Goal: Task Accomplishment & Management: Use online tool/utility

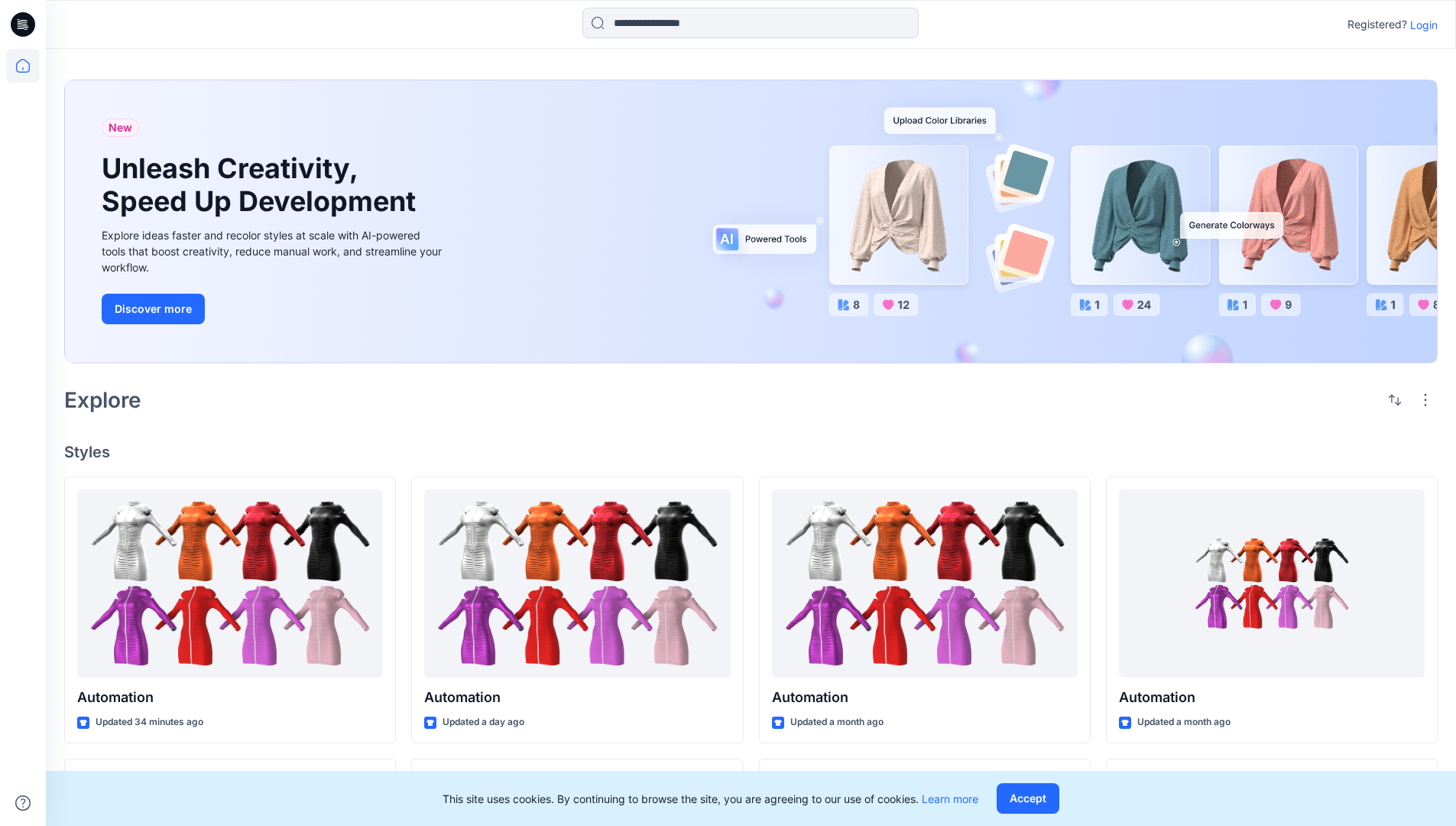
click at [1420, 24] on p "Login" at bounding box center [1423, 24] width 28 height 16
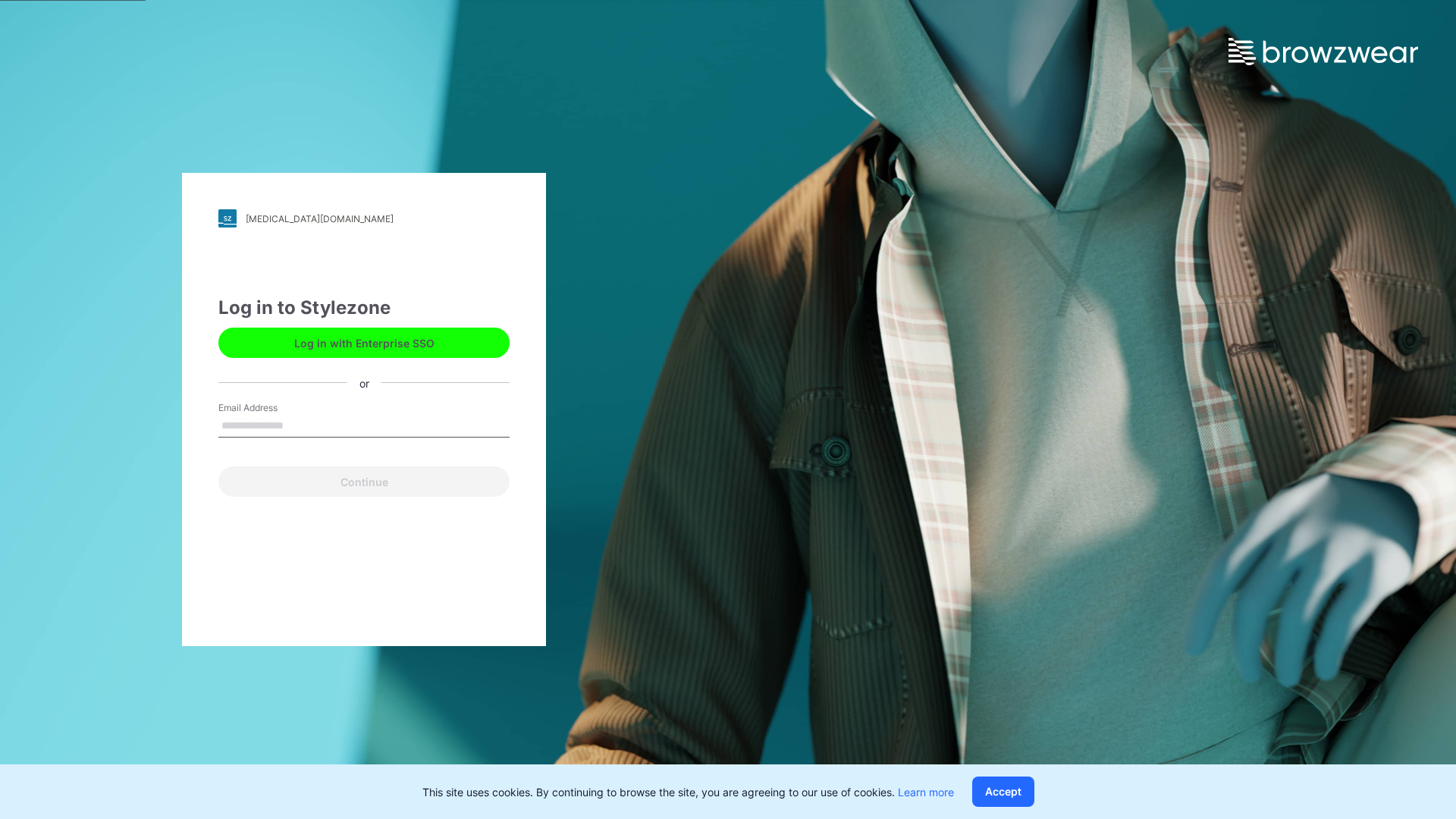
click at [300, 425] on input "Email Address" at bounding box center [364, 426] width 291 height 22
type input "**********"
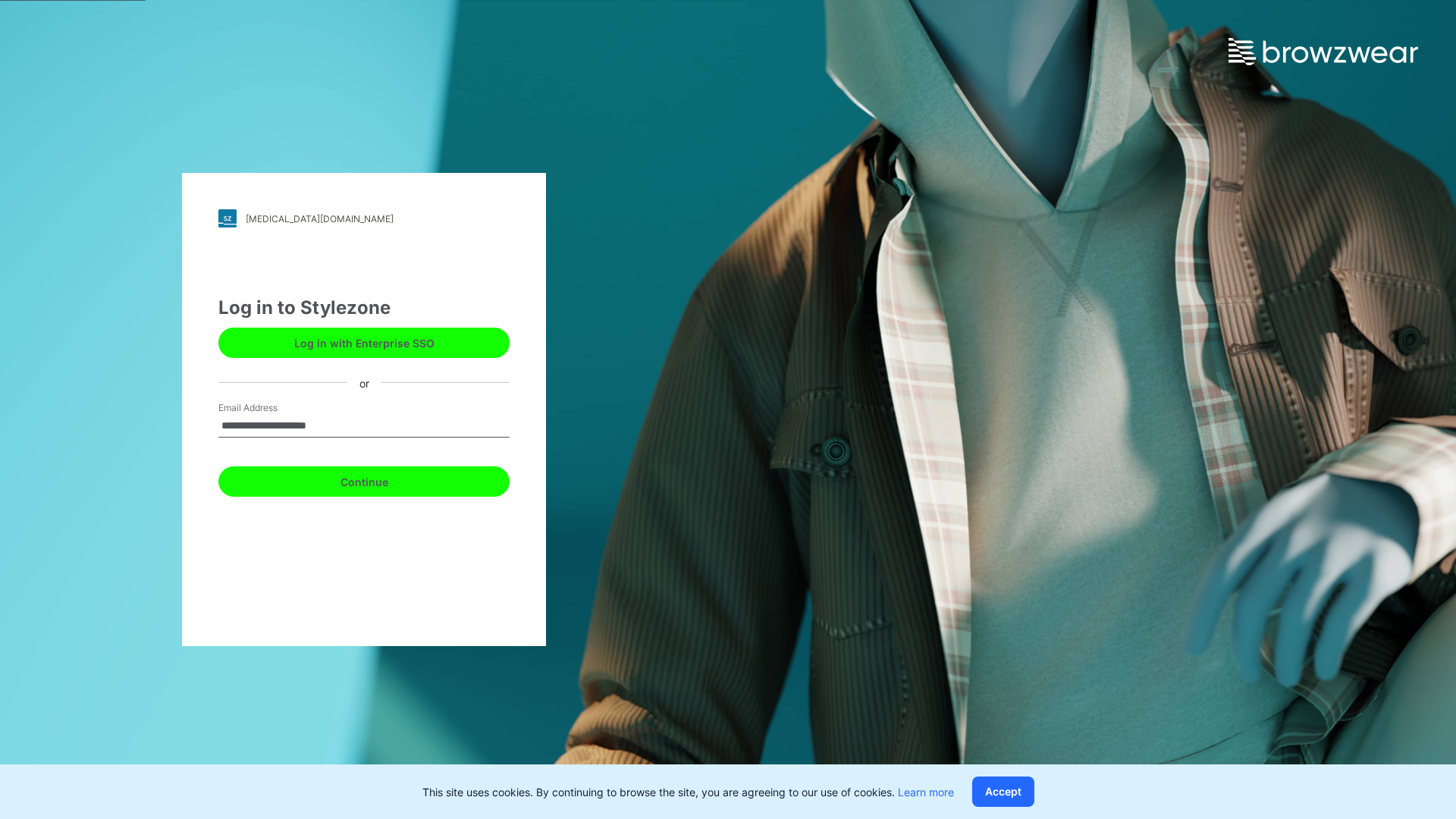
click at [381, 479] on button "Continue" at bounding box center [364, 481] width 291 height 31
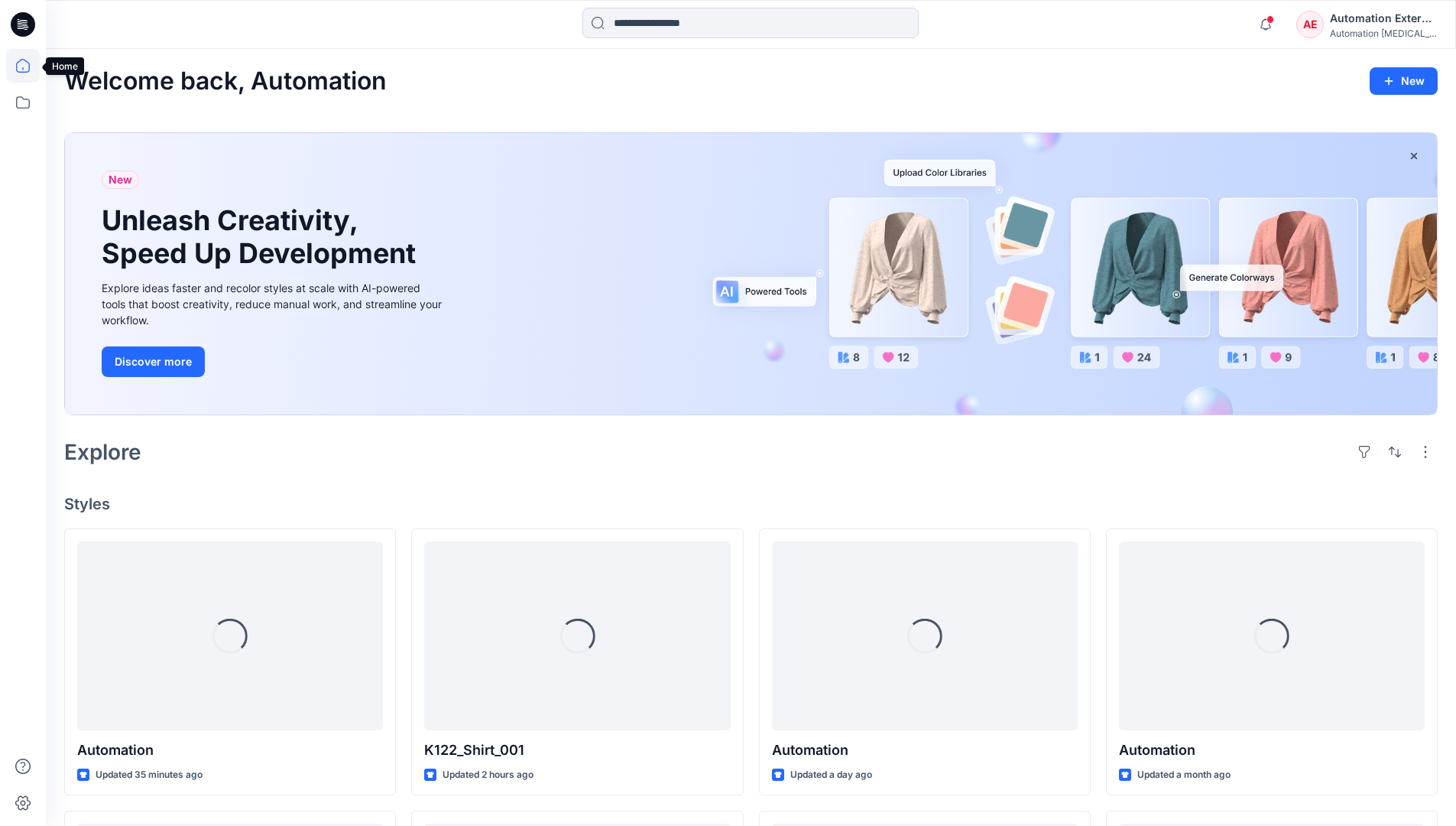
click at [29, 66] on icon at bounding box center [23, 65] width 13 height 13
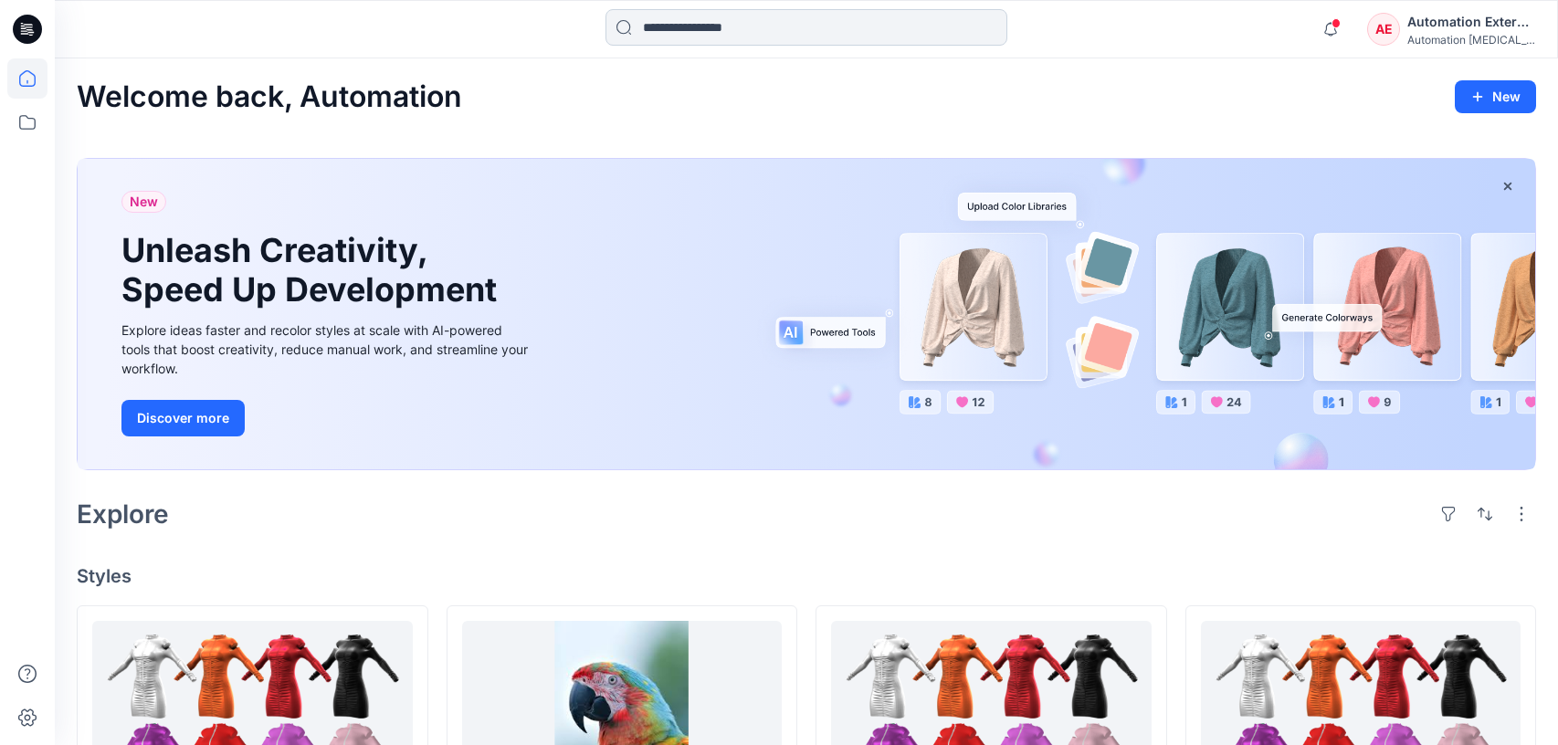
click at [713, 37] on input at bounding box center [807, 27] width 402 height 37
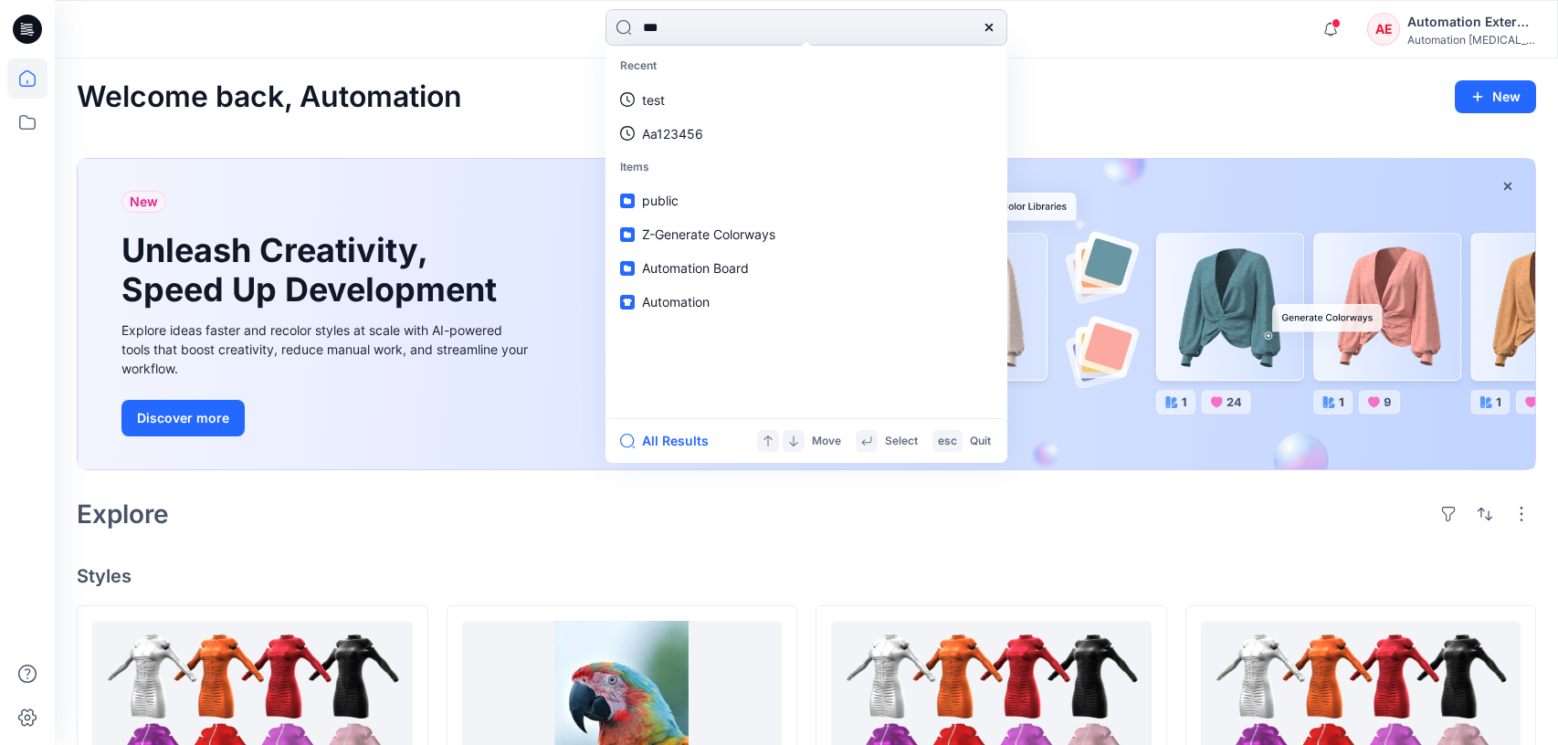
type input "****"
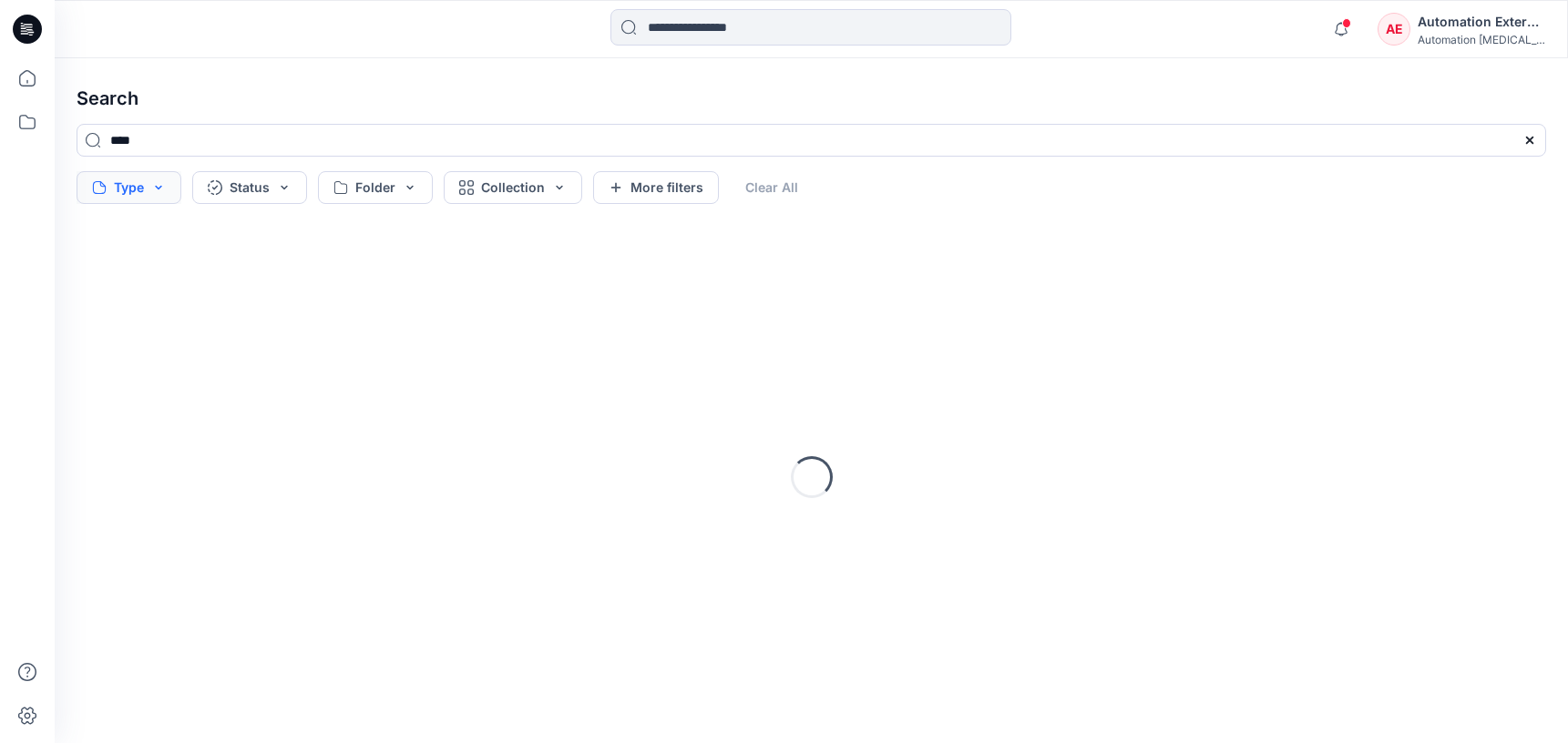
click at [137, 191] on button "Type" at bounding box center [129, 187] width 105 height 33
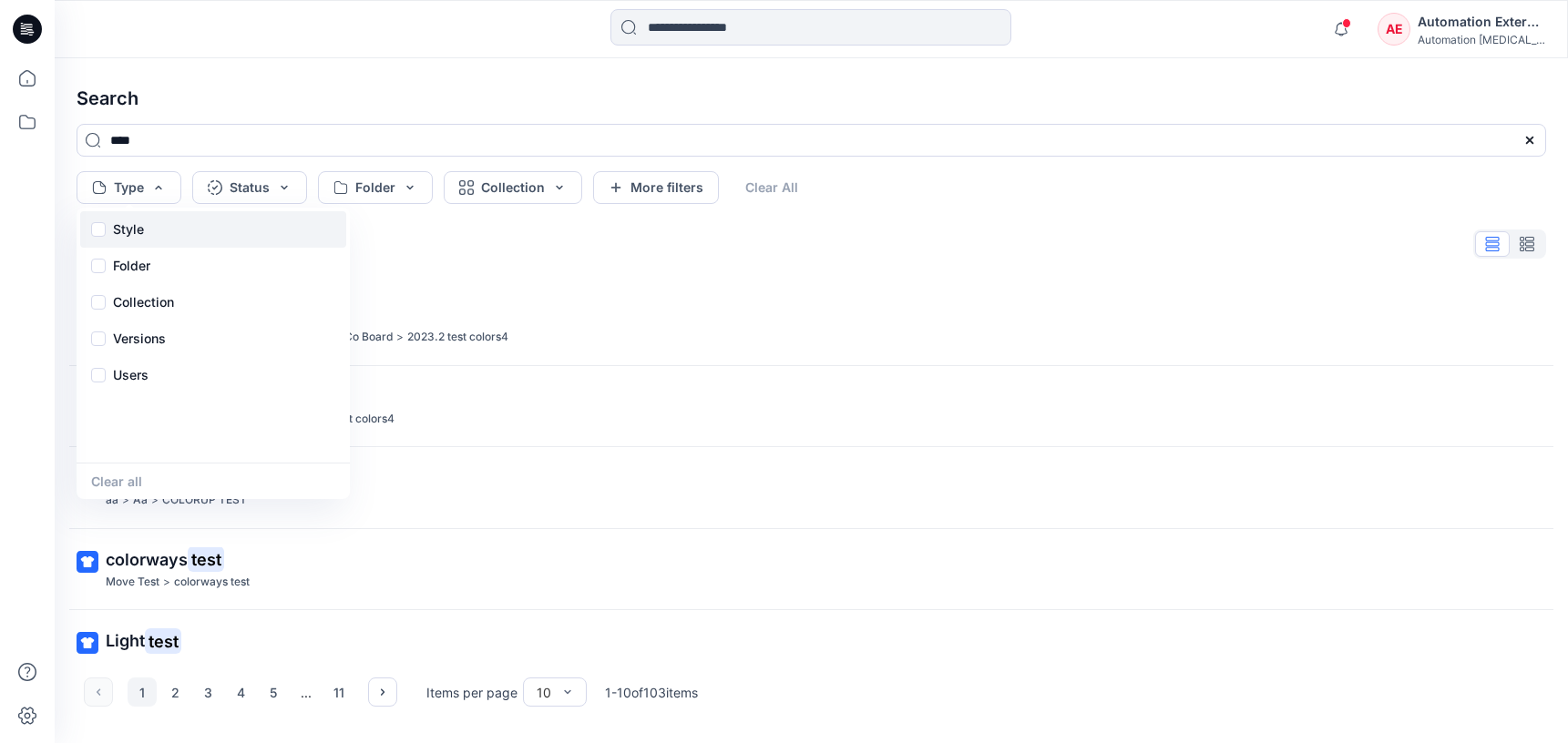
click at [134, 235] on p "Style" at bounding box center [128, 229] width 31 height 22
click at [156, 270] on div "Folder" at bounding box center [212, 265] width 266 height 37
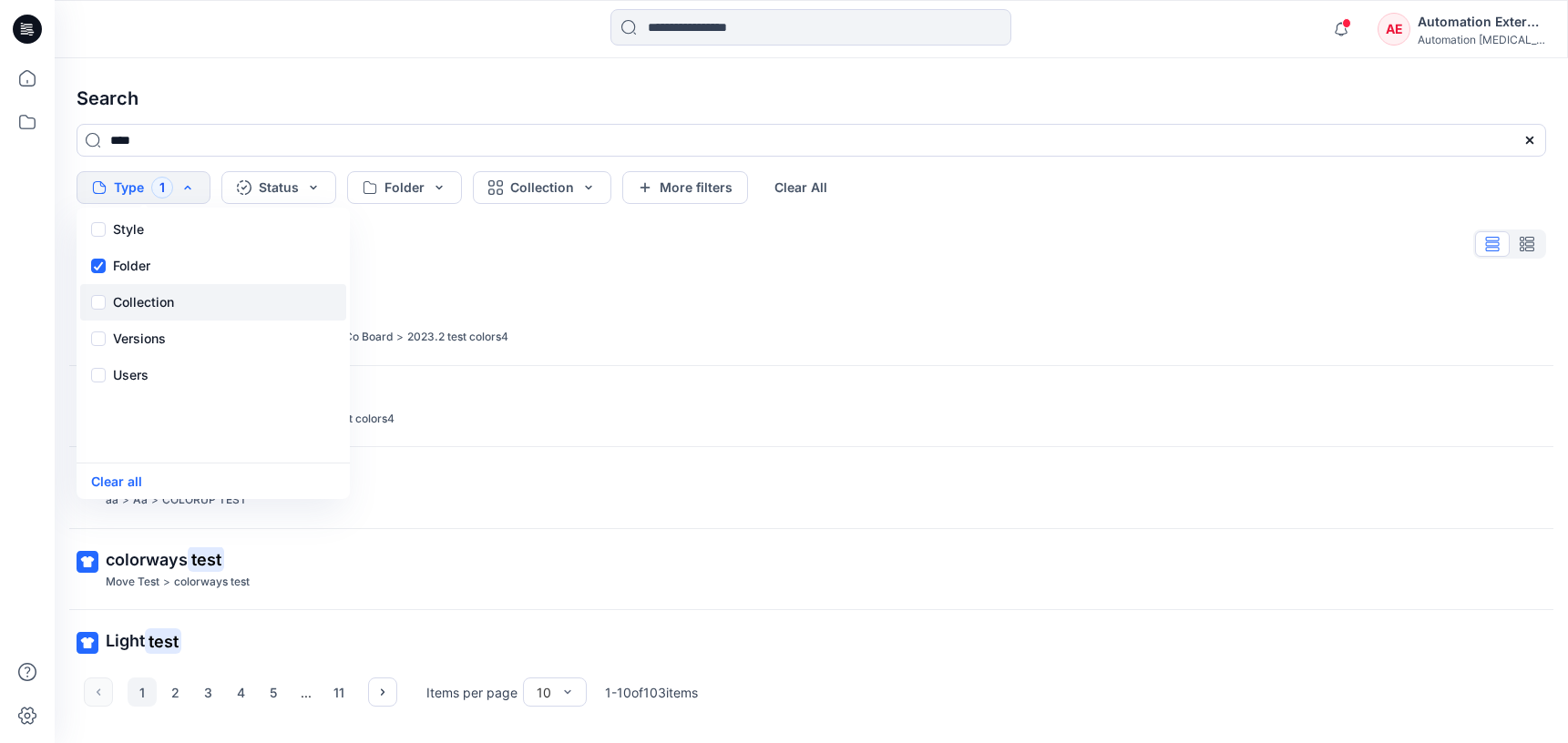
click at [158, 294] on p "Collection" at bounding box center [143, 302] width 61 height 22
click at [164, 333] on p "Versions" at bounding box center [139, 339] width 53 height 22
click at [150, 384] on div "Users" at bounding box center [212, 375] width 266 height 37
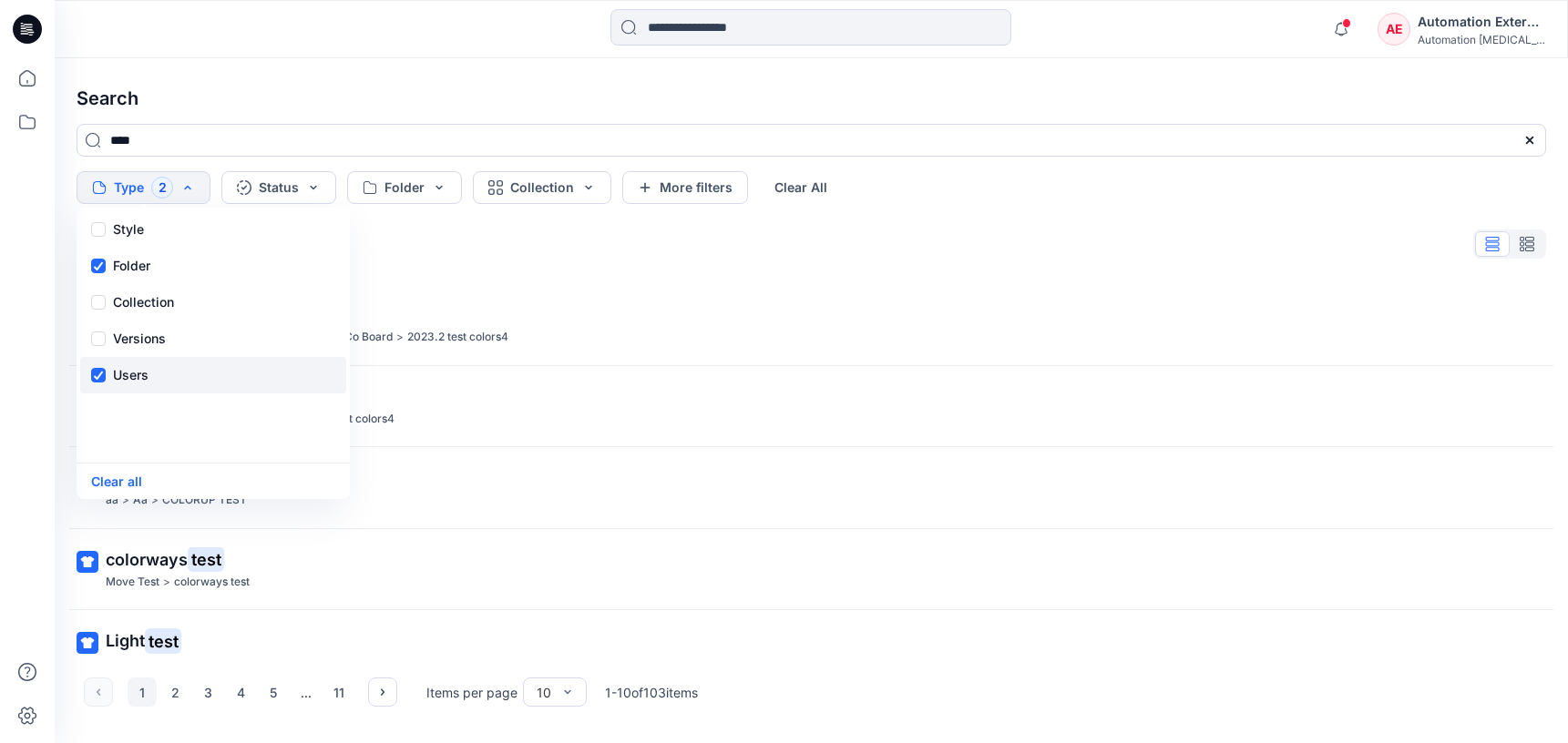
click at [150, 384] on div "Users" at bounding box center [212, 375] width 266 height 37
click at [292, 195] on button "Status" at bounding box center [278, 187] width 115 height 33
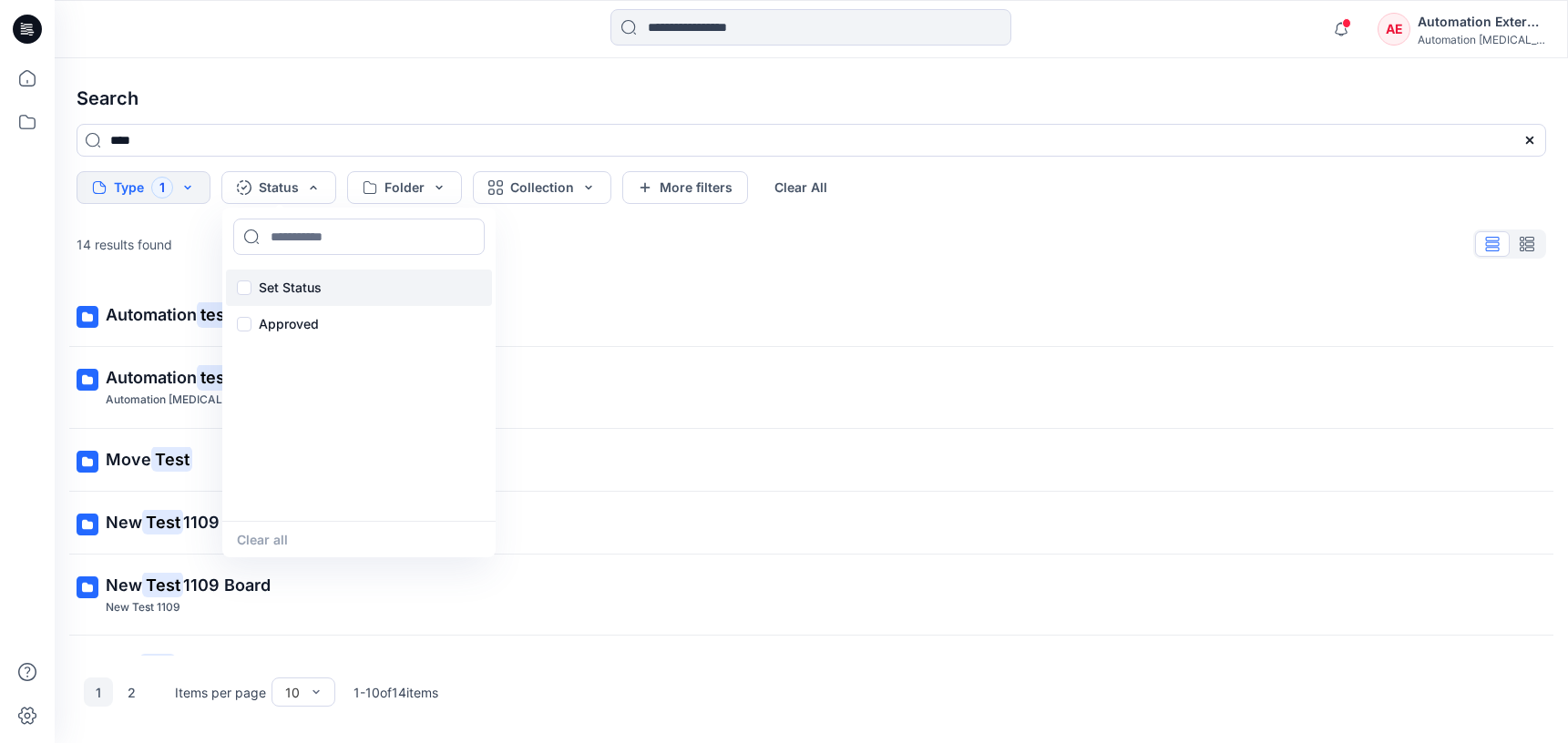
click at [293, 282] on p "Set Status" at bounding box center [289, 288] width 63 height 22
click at [307, 237] on input at bounding box center [359, 236] width 251 height 37
type input "**********"
click at [289, 285] on p "Set Status" at bounding box center [289, 288] width 63 height 22
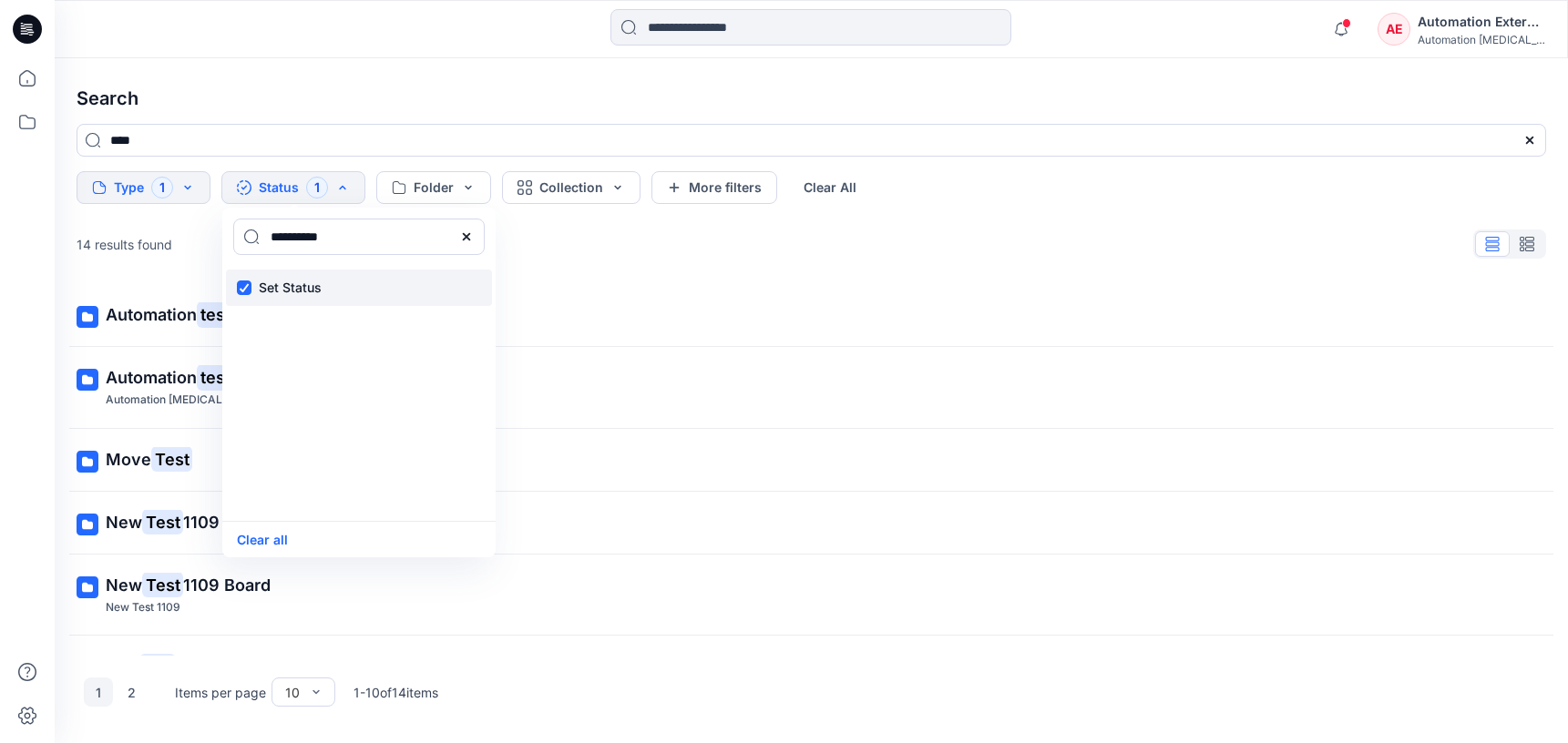
click at [289, 285] on p "Set Status" at bounding box center [289, 288] width 63 height 22
click at [471, 240] on icon at bounding box center [466, 236] width 15 height 15
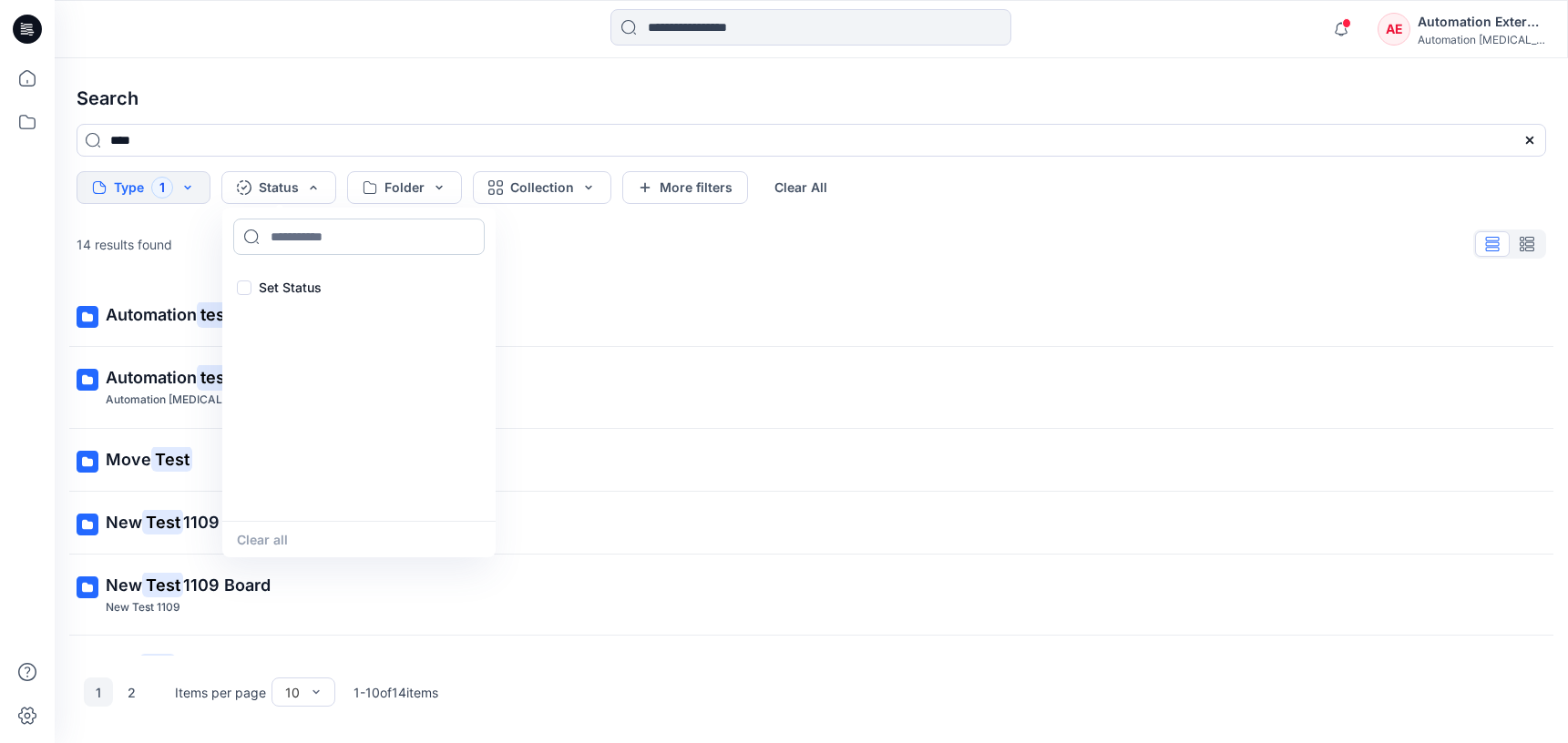
click at [395, 242] on input at bounding box center [359, 236] width 251 height 37
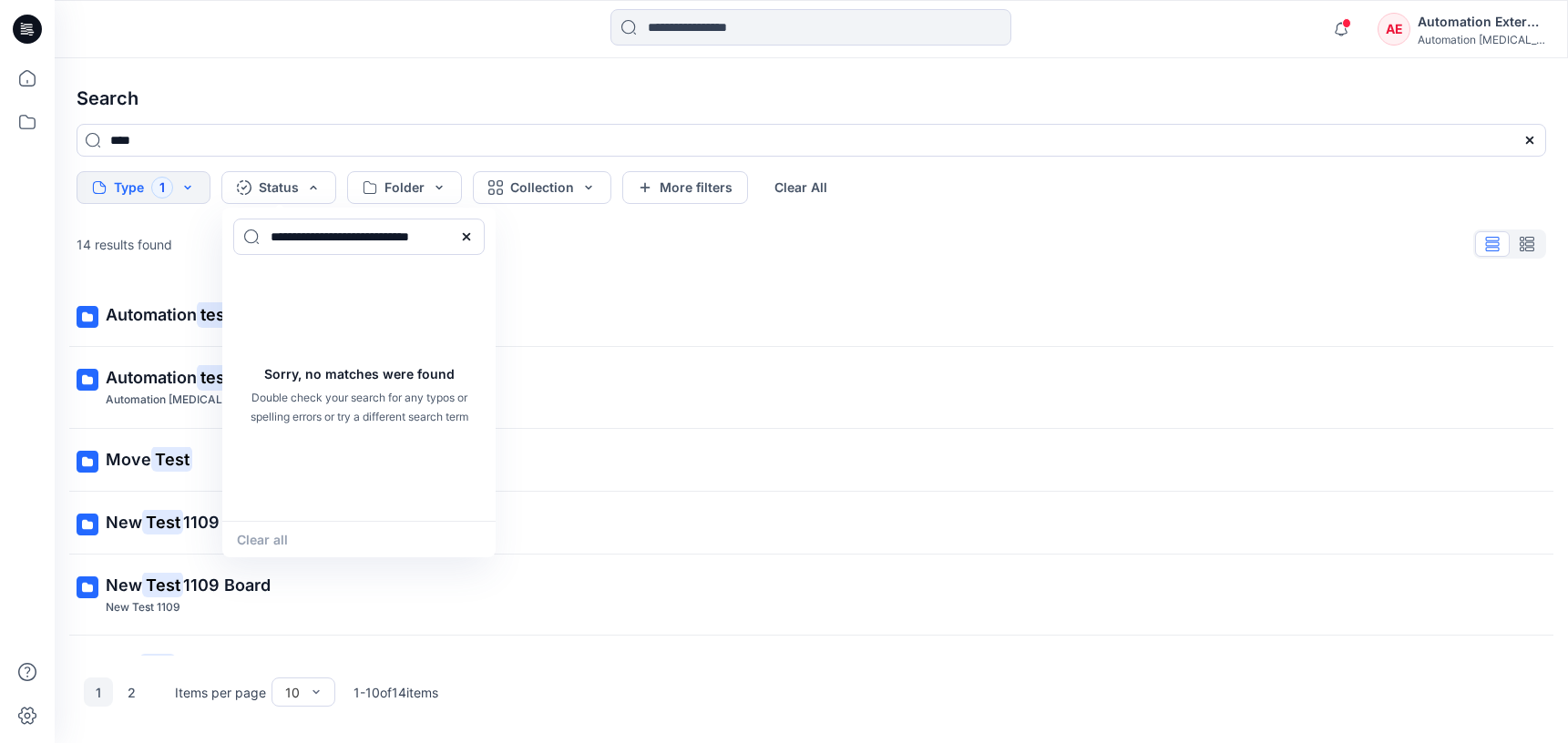
type input "**********"
click at [281, 534] on div "Clear all" at bounding box center [359, 540] width 273 height 37
click at [472, 237] on icon at bounding box center [466, 236] width 15 height 15
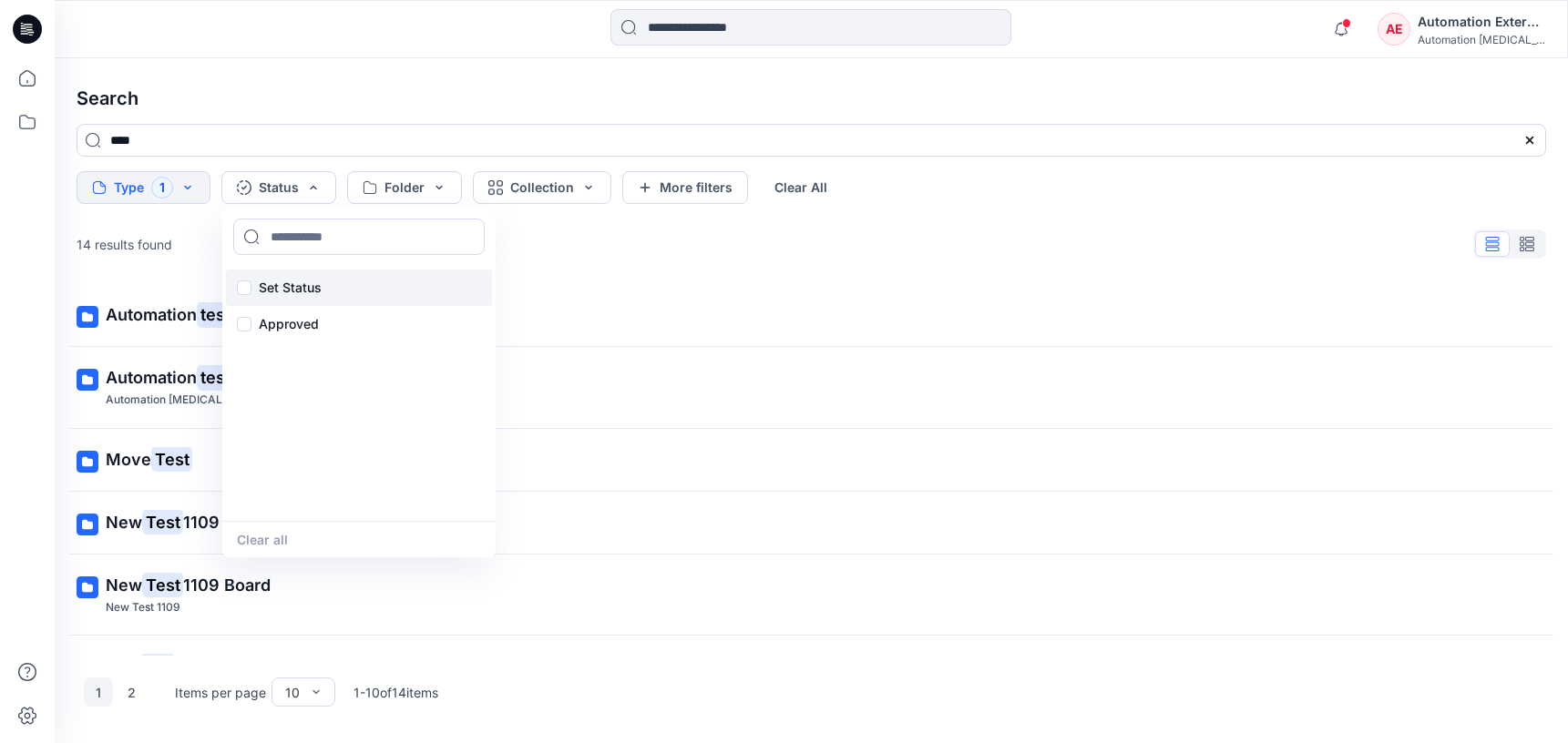
click at [296, 284] on p "Set Status" at bounding box center [289, 288] width 63 height 22
click at [280, 542] on button "Clear all" at bounding box center [262, 540] width 51 height 21
click at [418, 187] on button "Folder" at bounding box center [404, 187] width 115 height 33
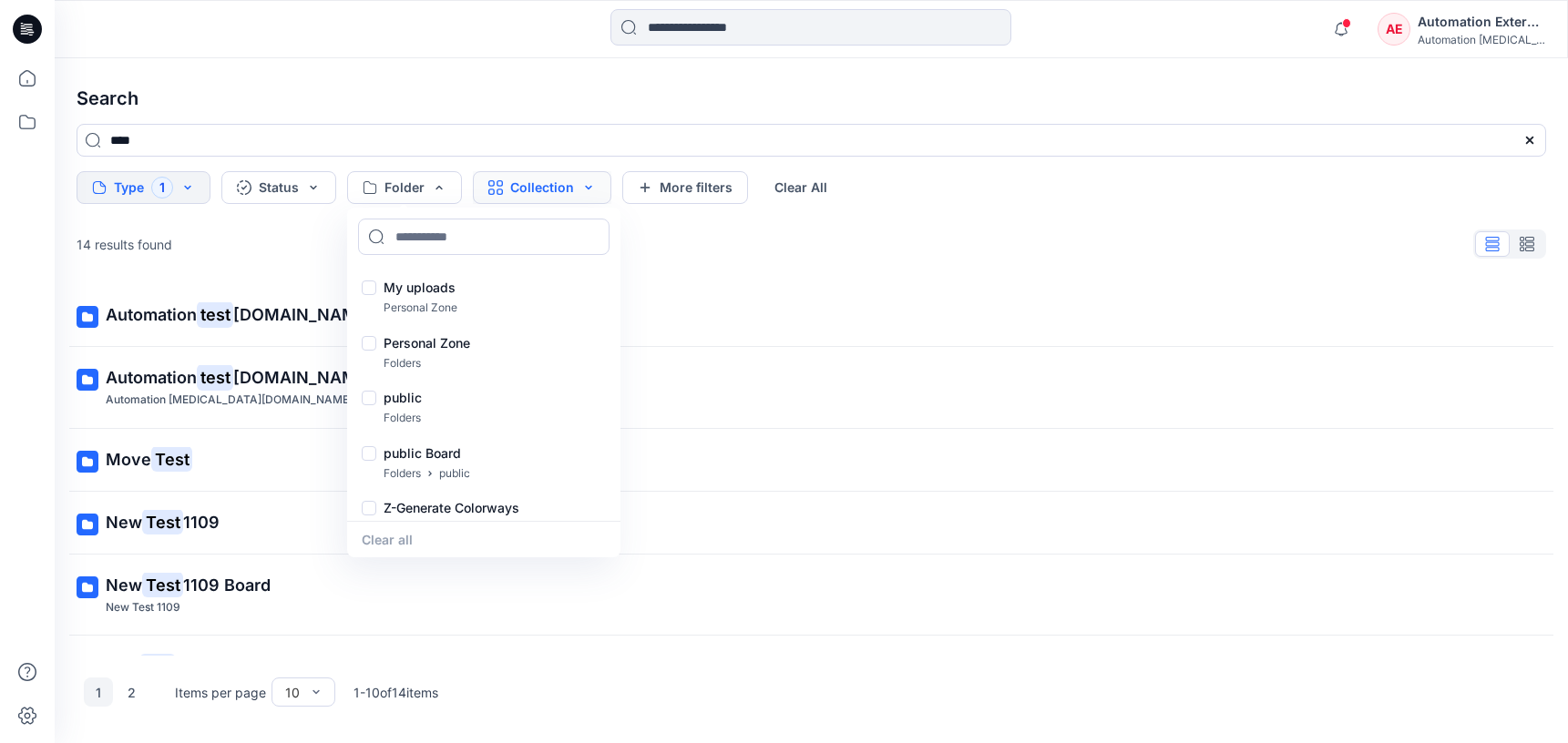
click at [522, 193] on button "Collection" at bounding box center [542, 187] width 139 height 33
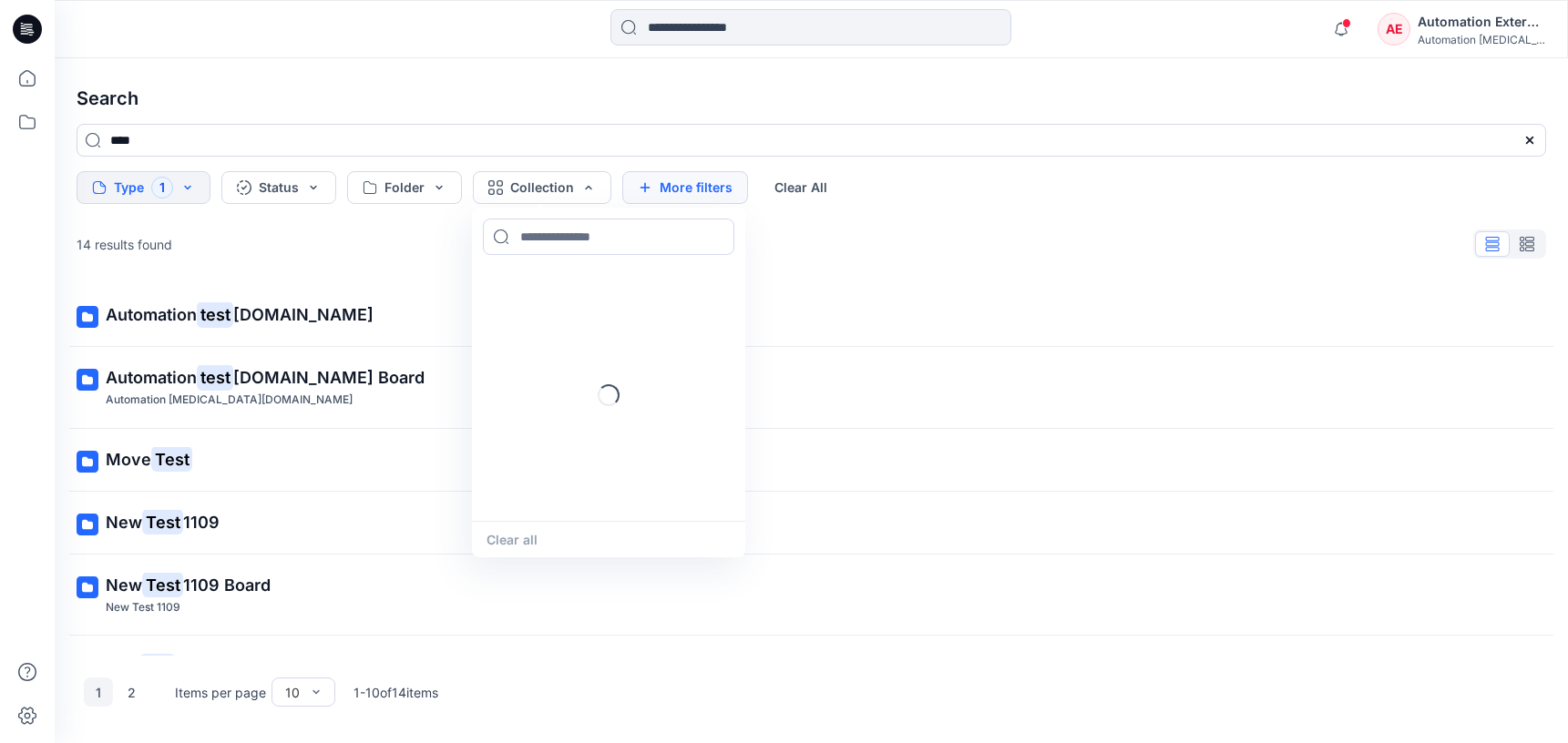
click at [724, 184] on button "More filters" at bounding box center [685, 187] width 126 height 33
click at [796, 184] on button "Metadata" at bounding box center [842, 187] width 133 height 33
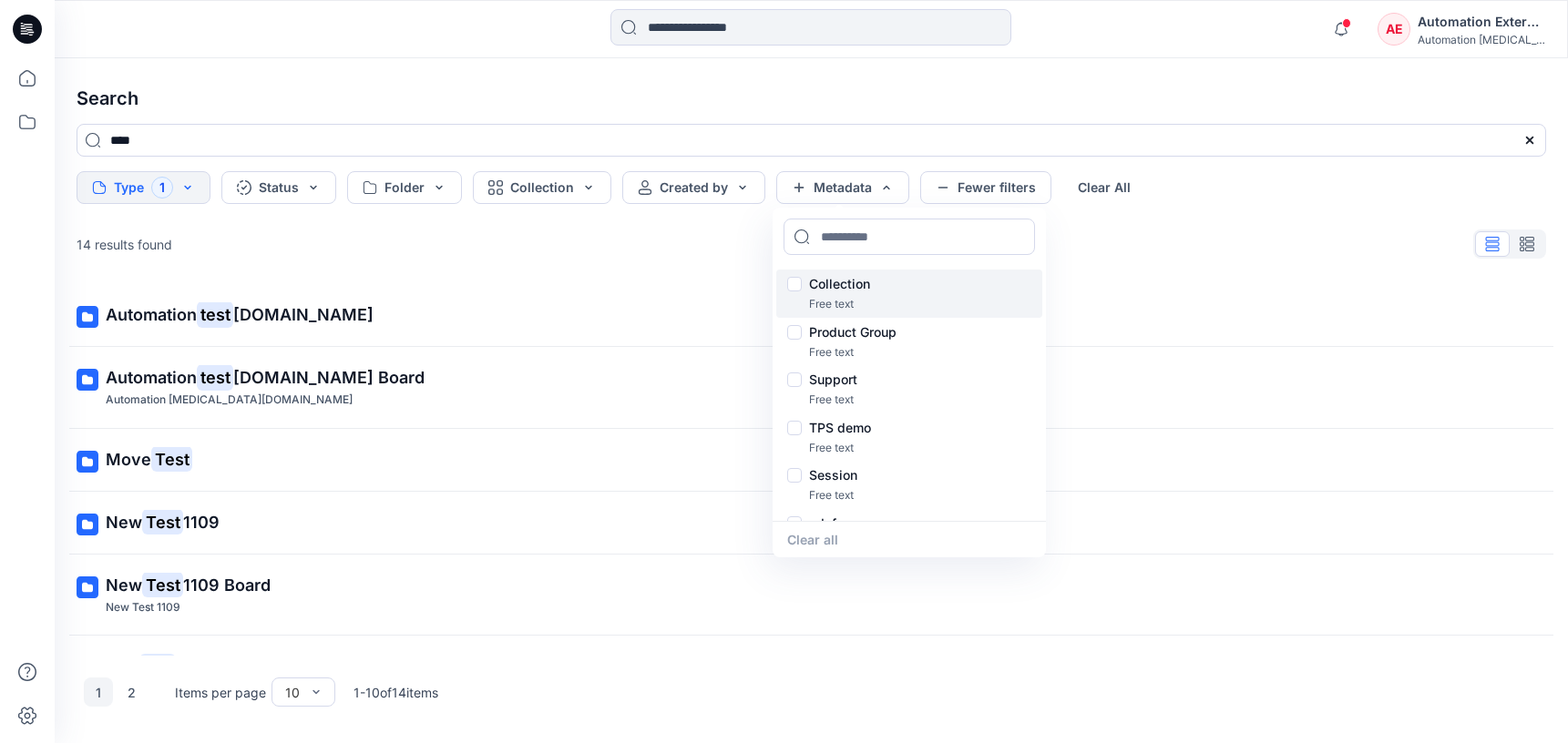
click at [847, 286] on p "Collection" at bounding box center [839, 284] width 61 height 22
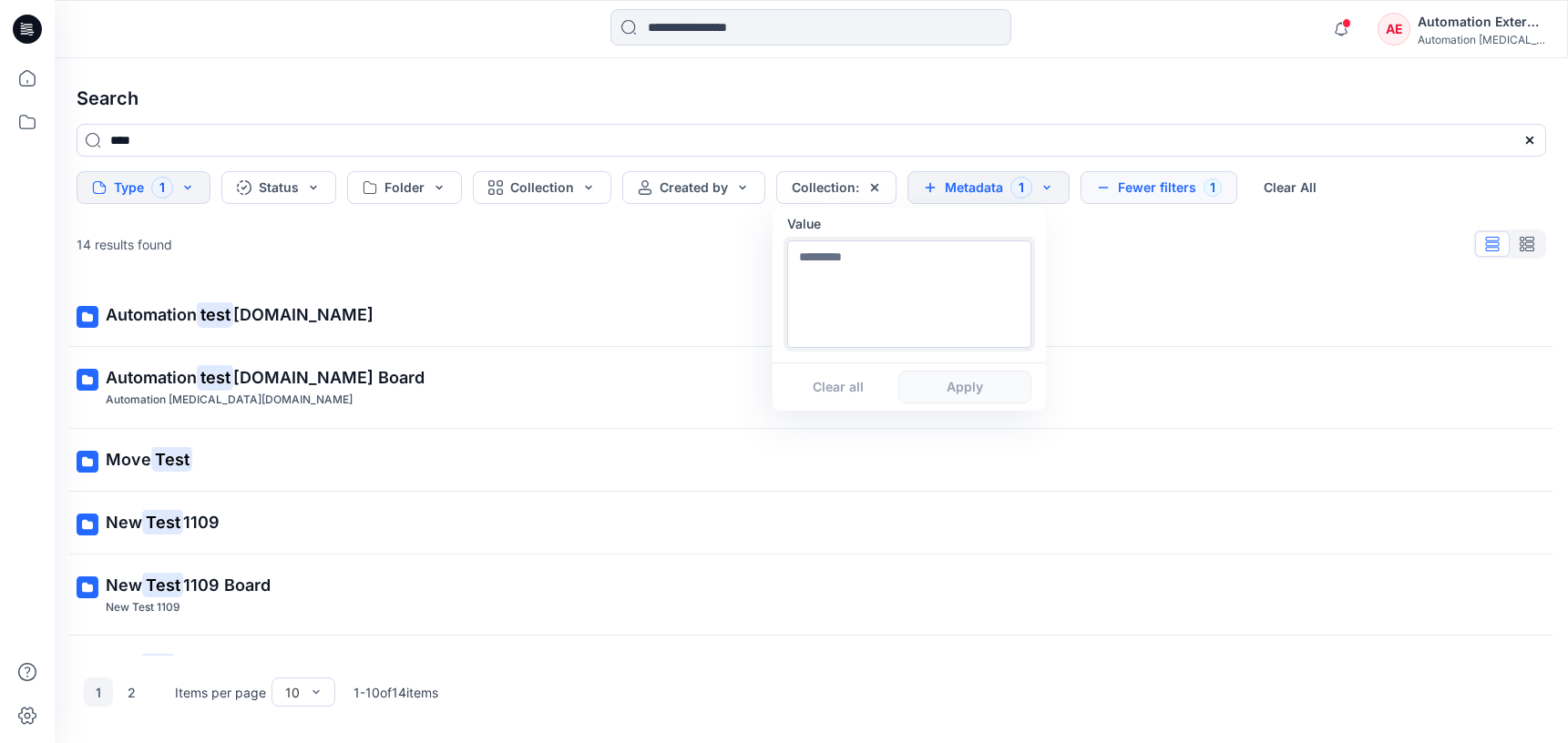
click at [847, 316] on textarea at bounding box center [909, 294] width 244 height 108
type textarea "**********"
click at [964, 397] on button "Apply" at bounding box center [965, 387] width 133 height 33
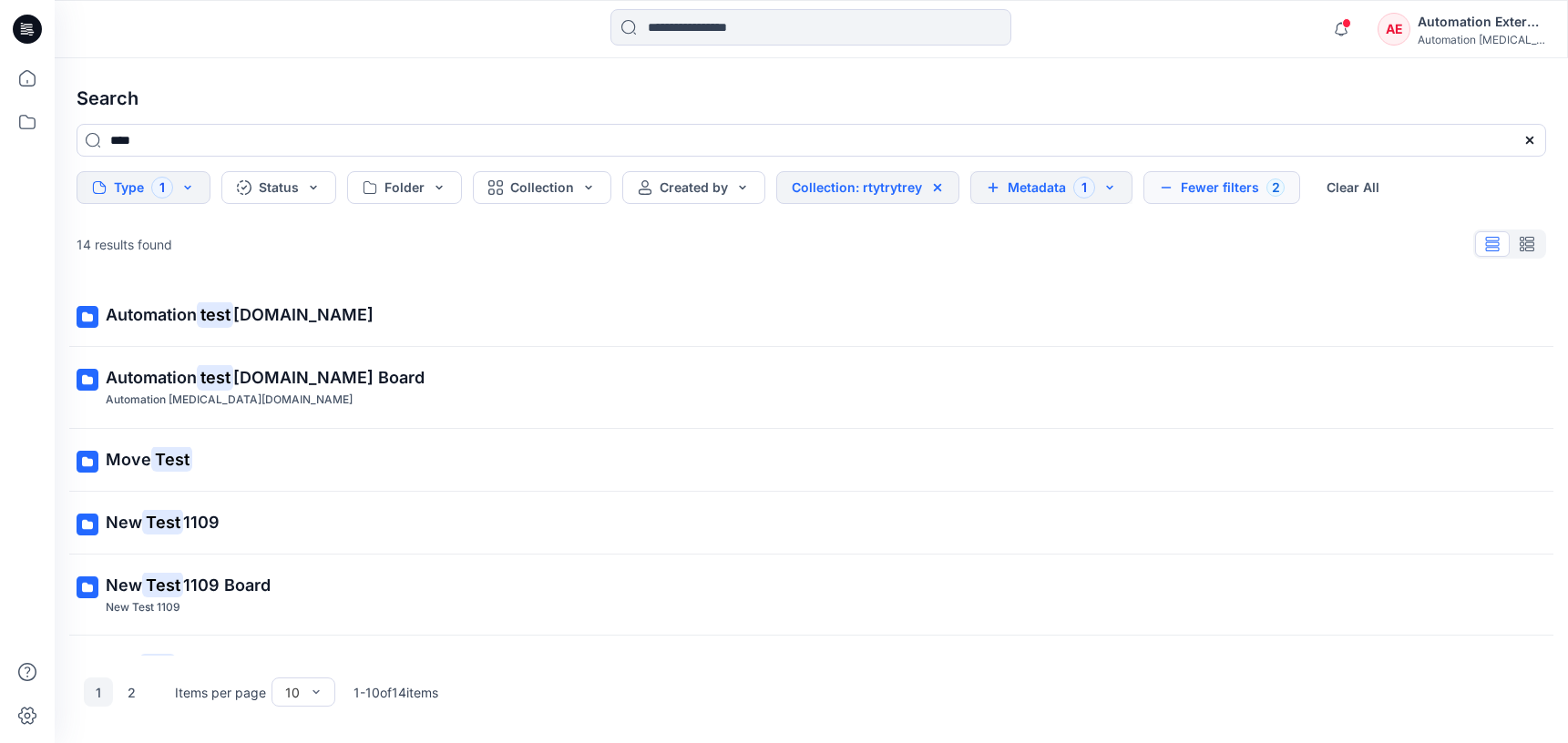
click at [1046, 191] on button "Metadata 1" at bounding box center [1051, 187] width 163 height 33
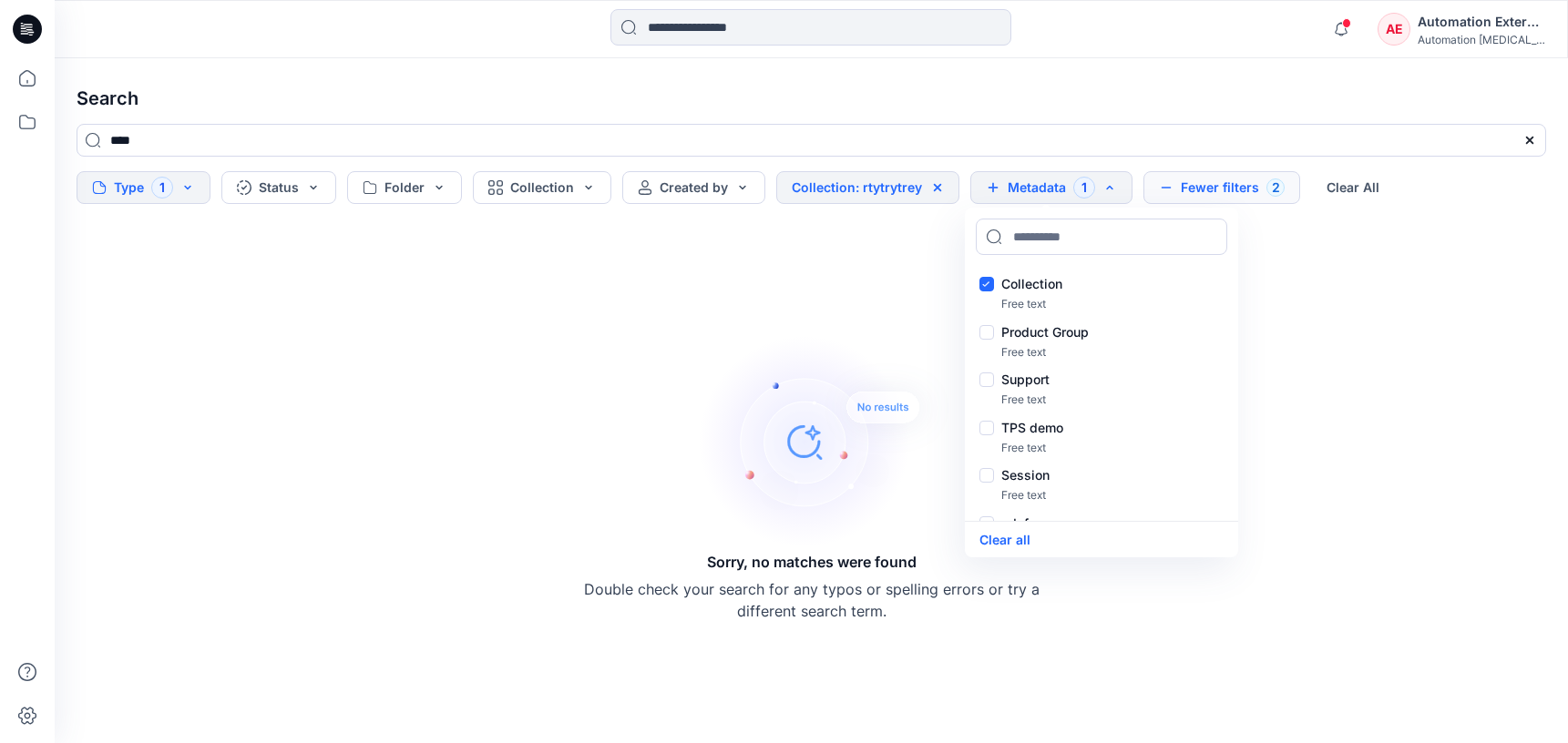
click at [1216, 183] on button "Fewer filters 2" at bounding box center [1221, 187] width 157 height 33
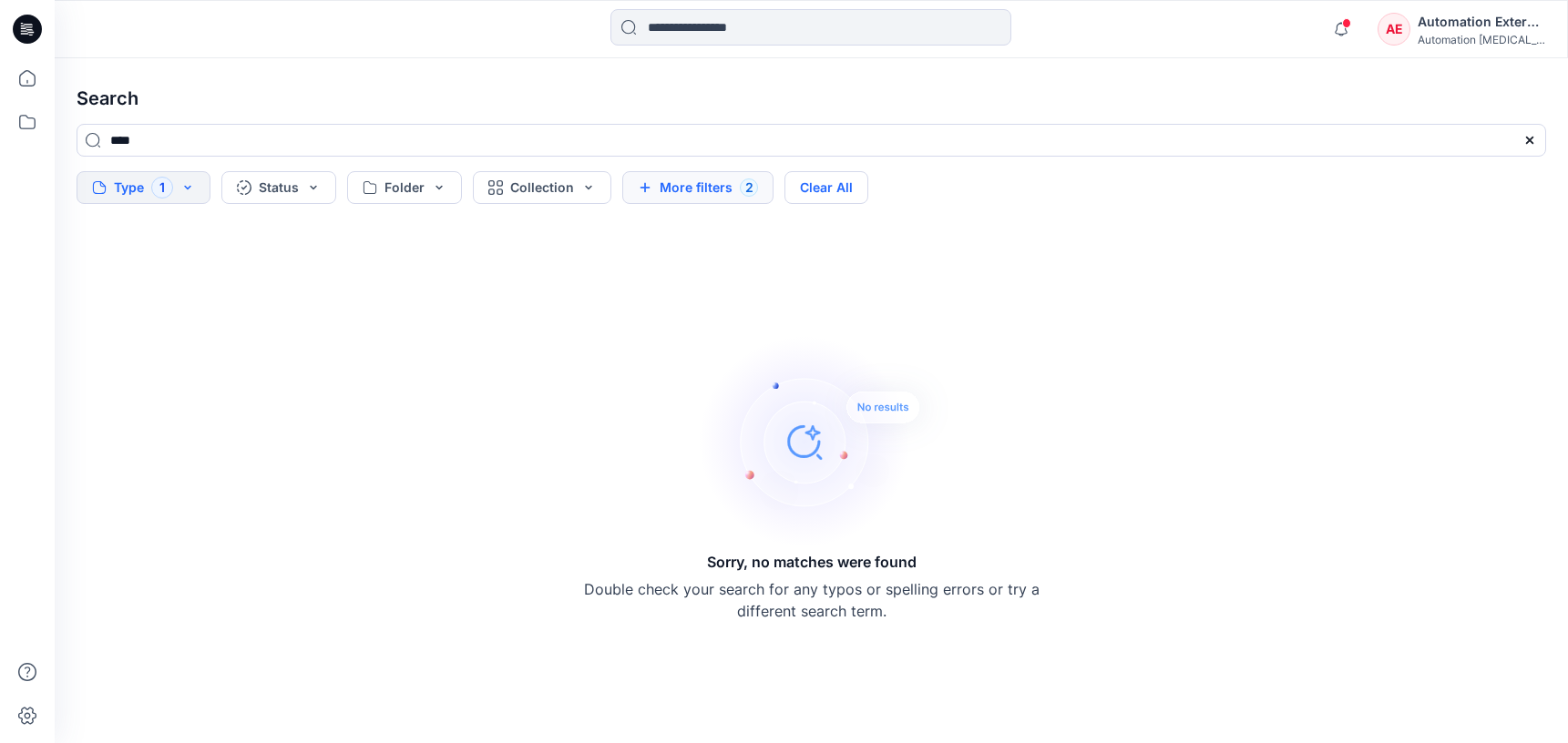
click at [854, 191] on button "Clear All" at bounding box center [827, 187] width 84 height 33
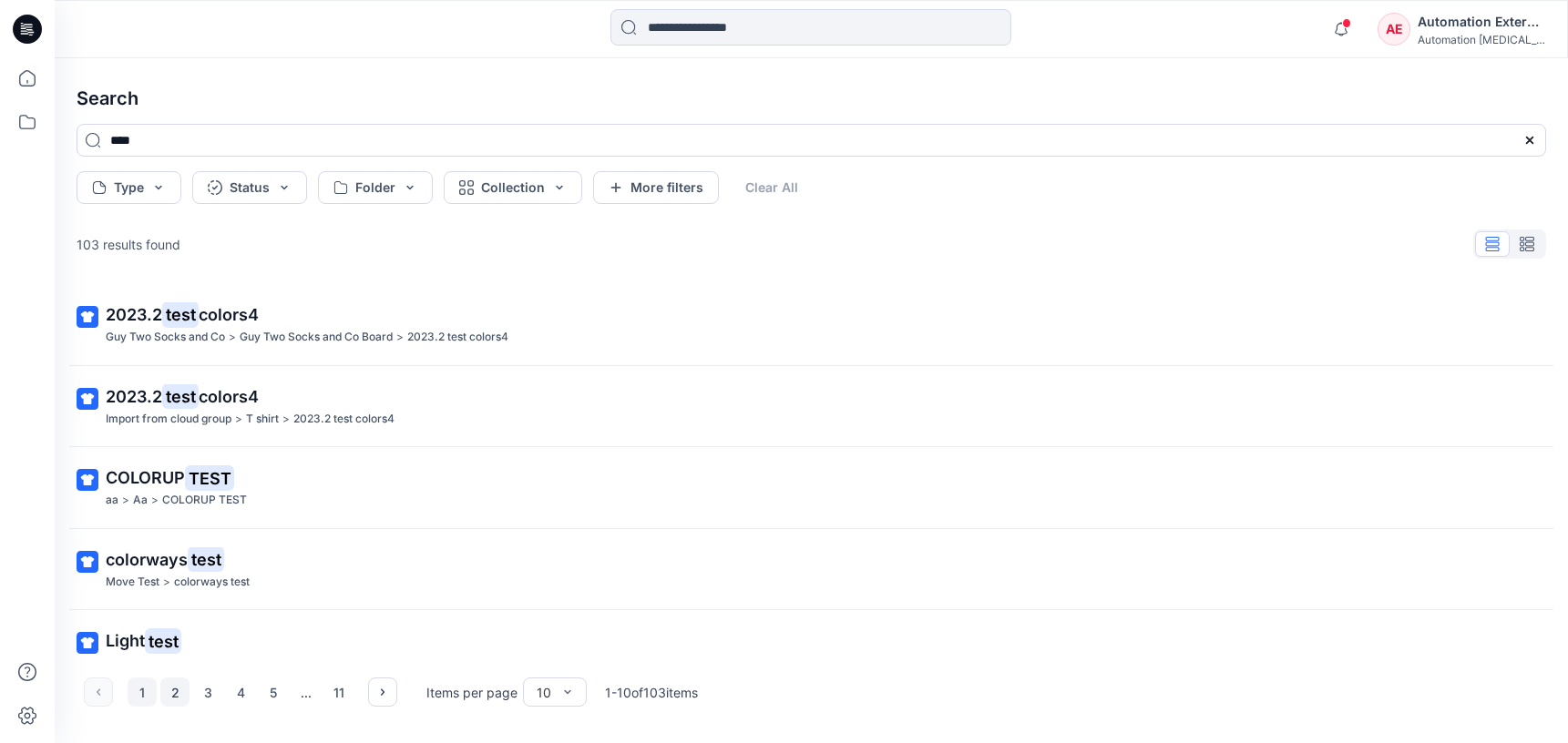
click at [170, 694] on button "2" at bounding box center [175, 692] width 29 height 29
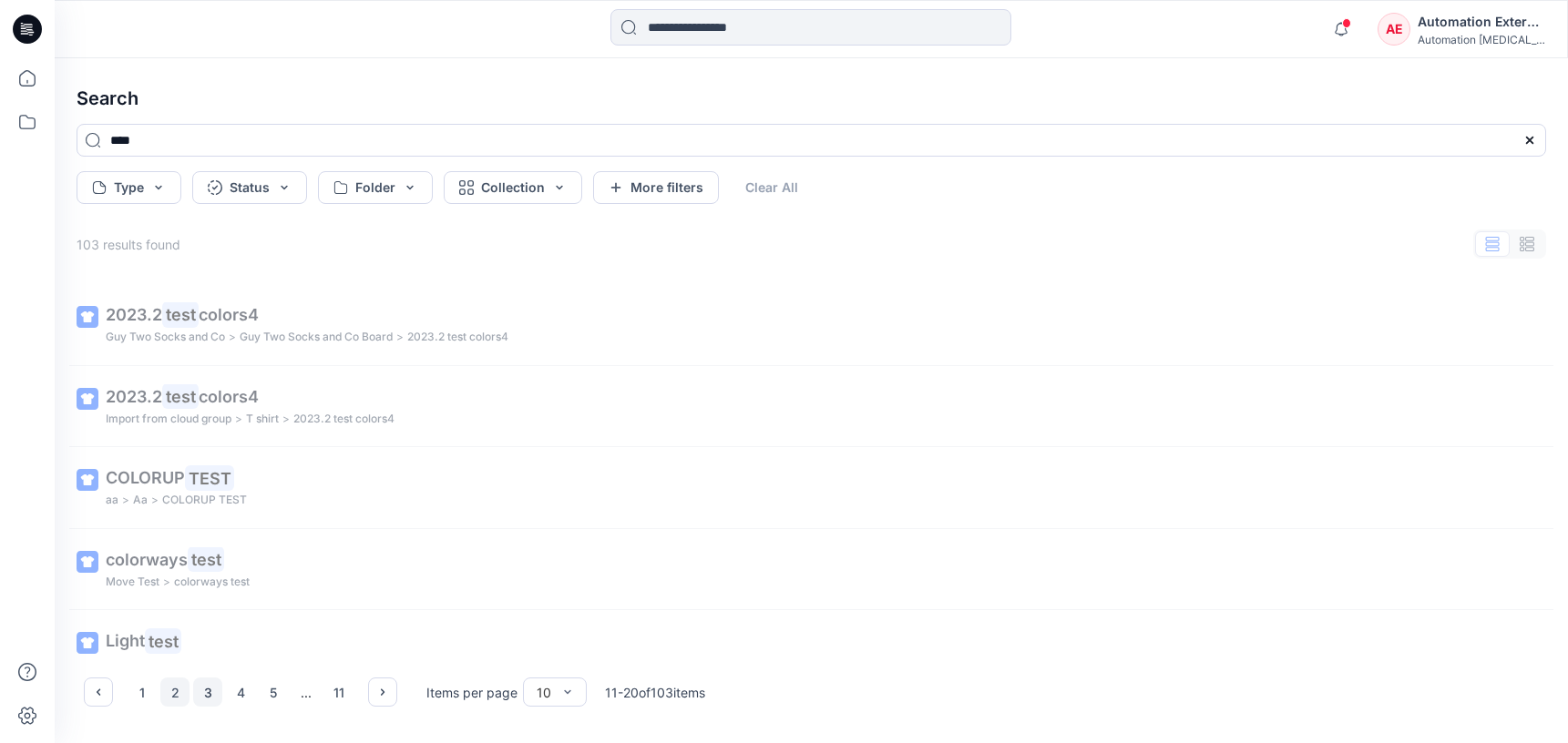
click at [211, 694] on button "3" at bounding box center [207, 692] width 29 height 29
click at [381, 691] on icon "button" at bounding box center [382, 692] width 15 height 15
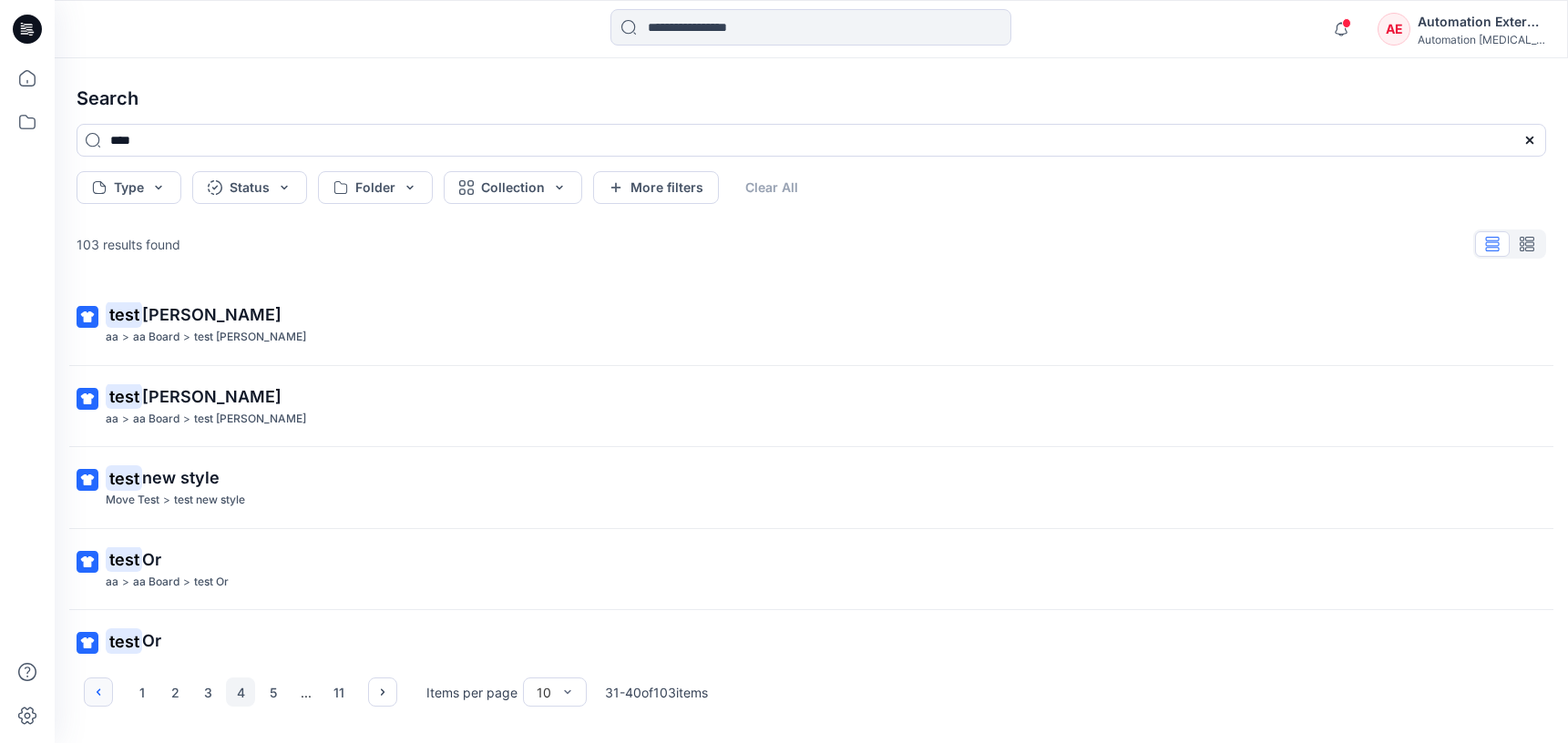
click at [111, 692] on button "button" at bounding box center [98, 692] width 29 height 29
click at [1482, 28] on div "Automation External" at bounding box center [1481, 22] width 128 height 22
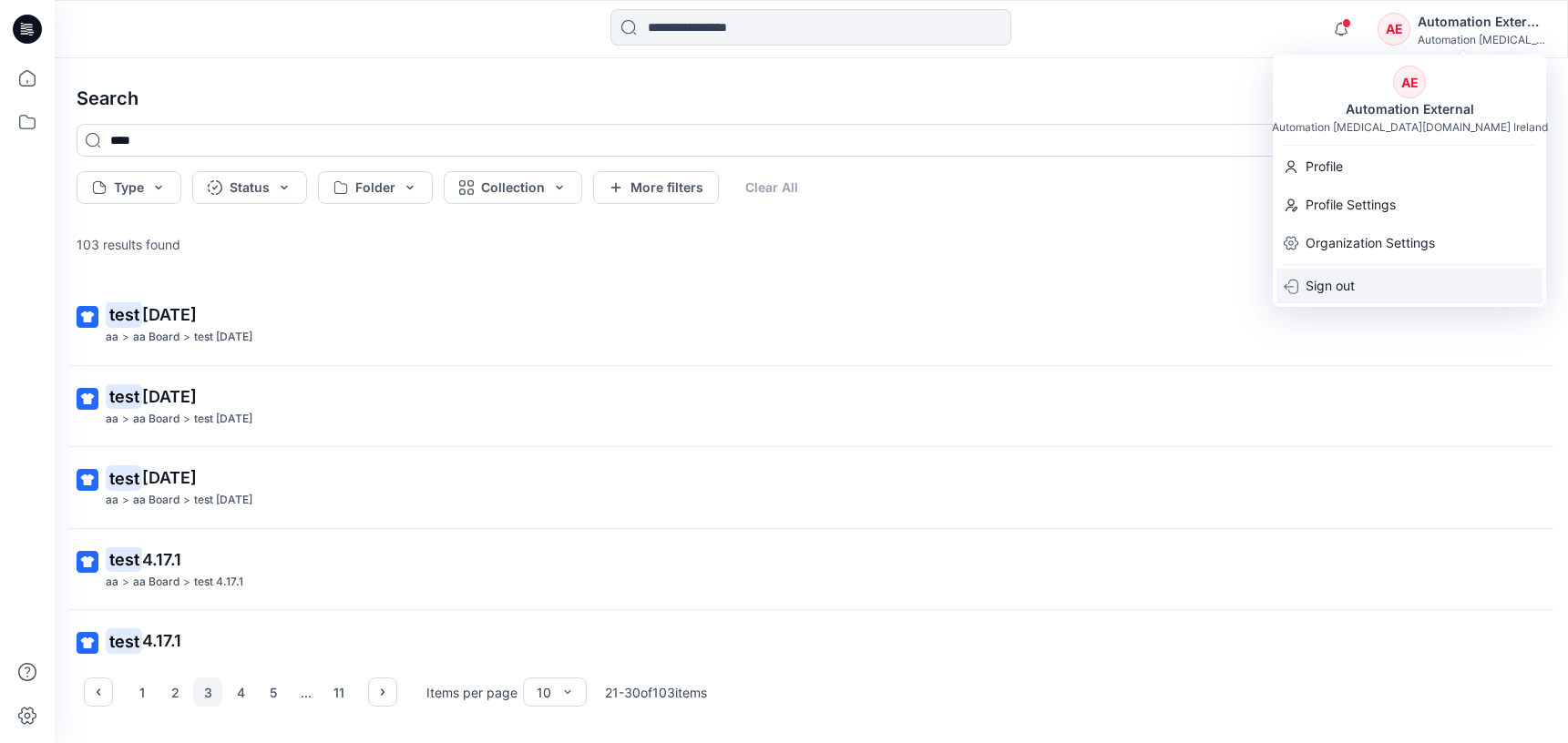
click at [1365, 283] on div "Sign out" at bounding box center [1409, 285] width 266 height 35
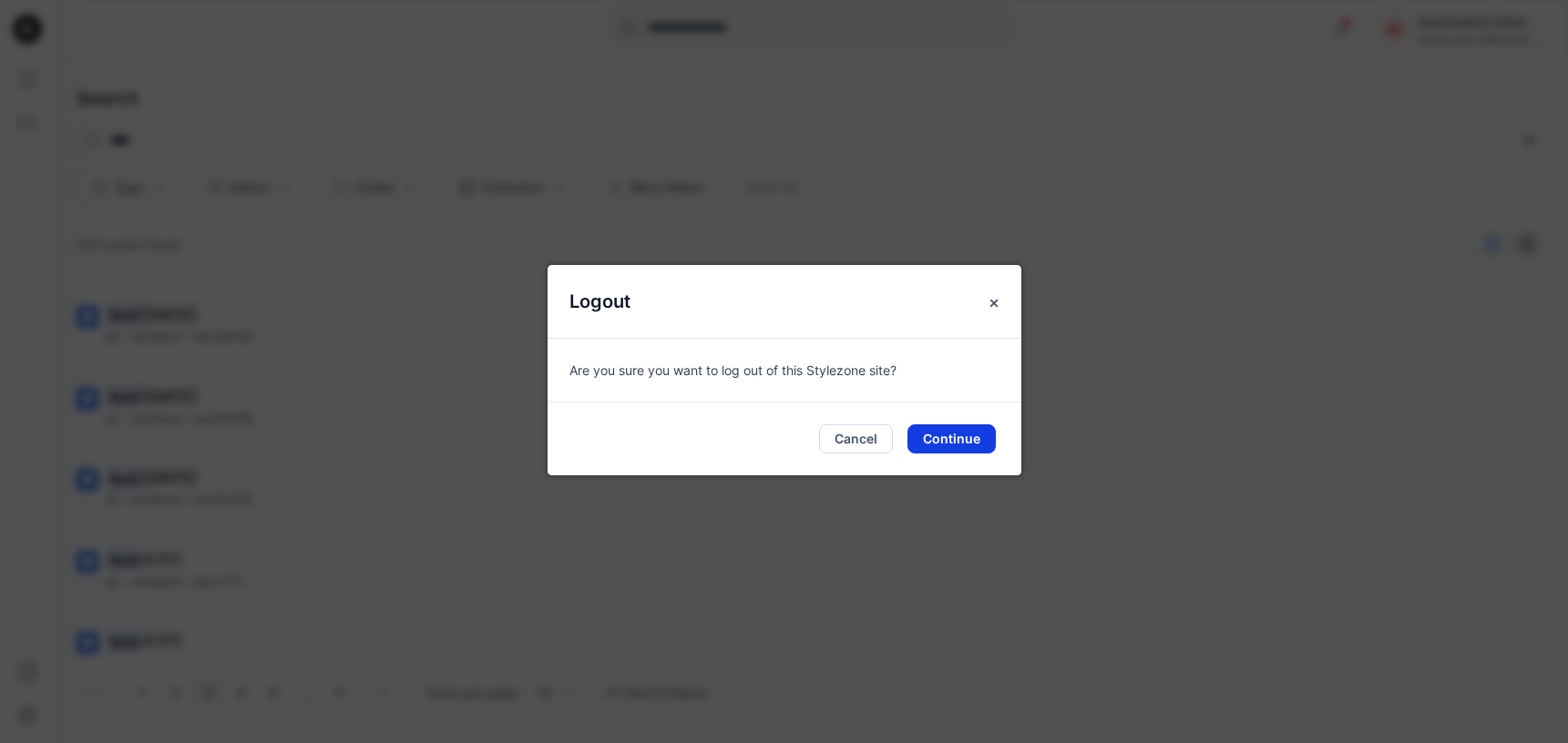
click at [963, 432] on button "Continue" at bounding box center [952, 439] width 89 height 29
